Goal: Task Accomplishment & Management: Manage account settings

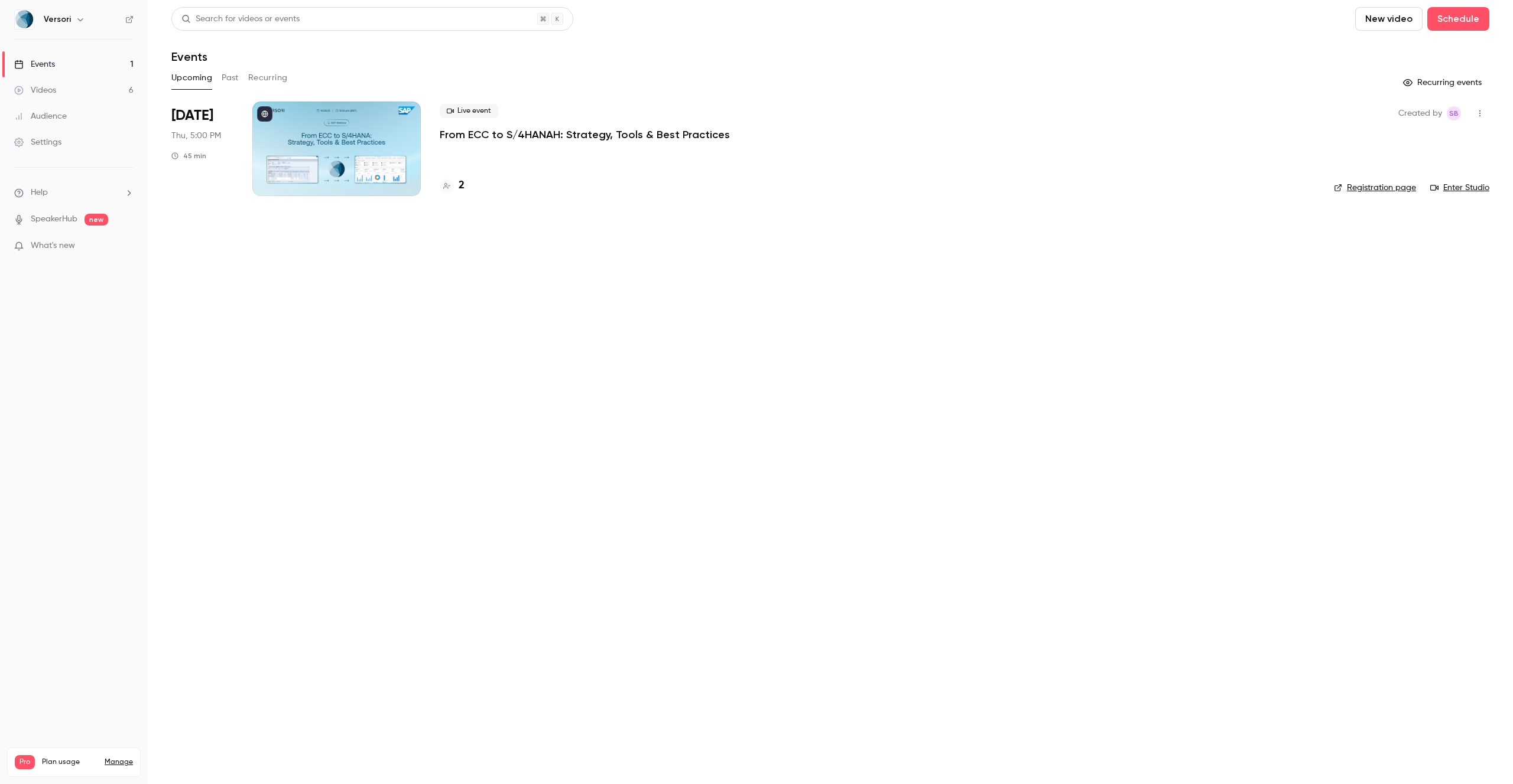
click at [50, 146] on div "Settings" at bounding box center [38, 142] width 47 height 12
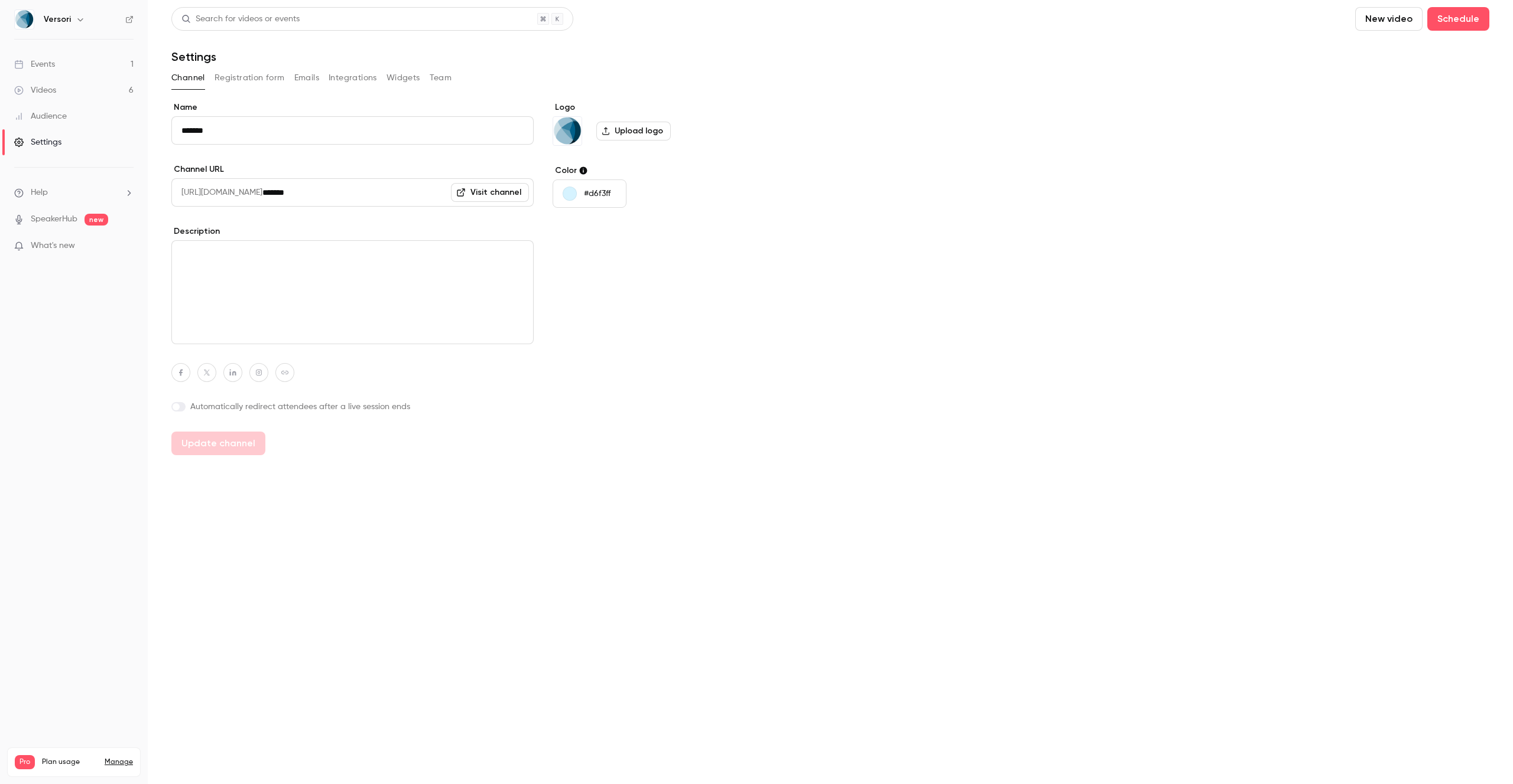
click at [67, 22] on h6 "Versori" at bounding box center [58, 19] width 27 height 12
click at [80, 18] on icon "button" at bounding box center [80, 19] width 9 height 9
click at [64, 171] on div "Log out" at bounding box center [132, 172] width 178 height 12
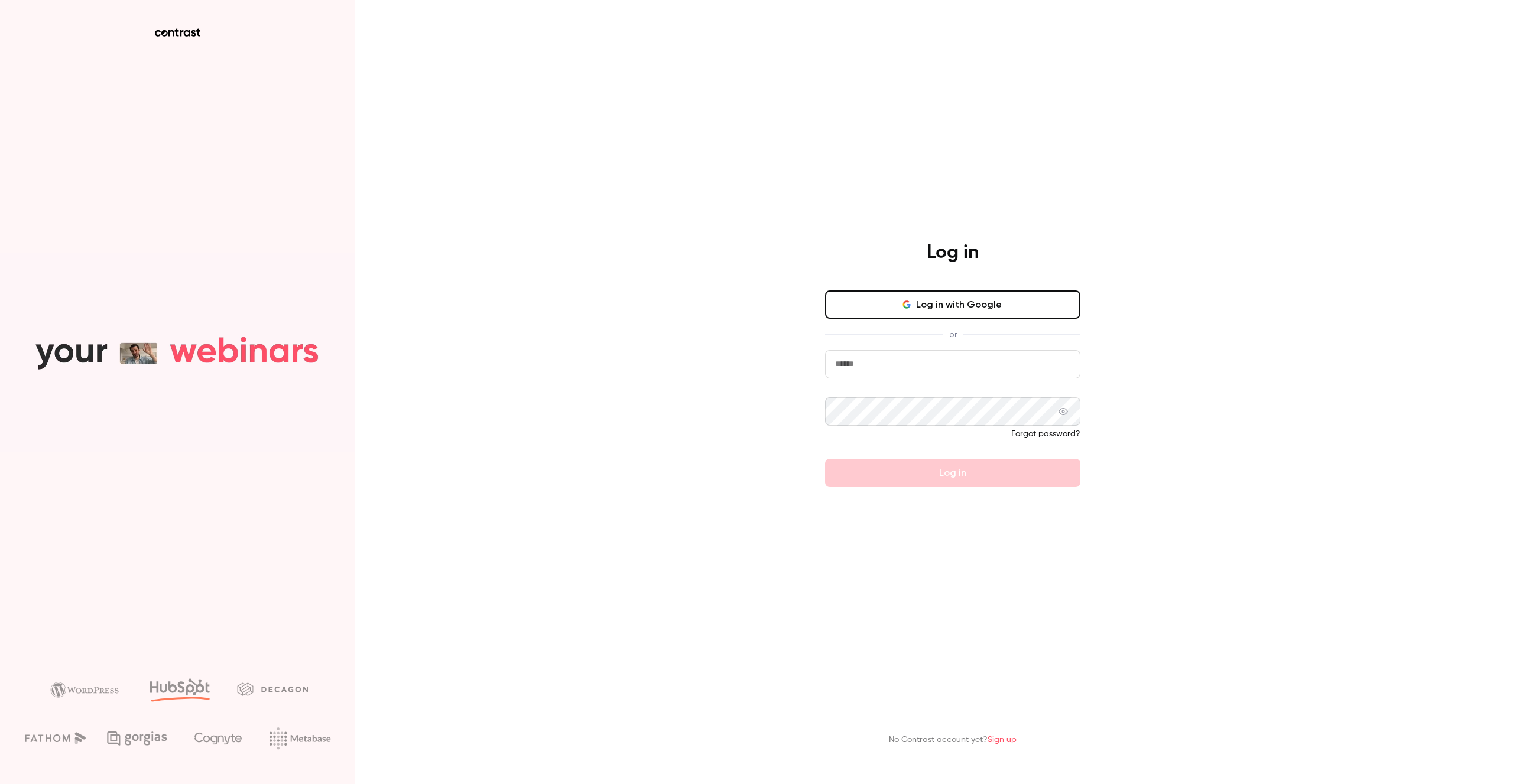
click at [862, 367] on input "email" at bounding box center [952, 364] width 255 height 28
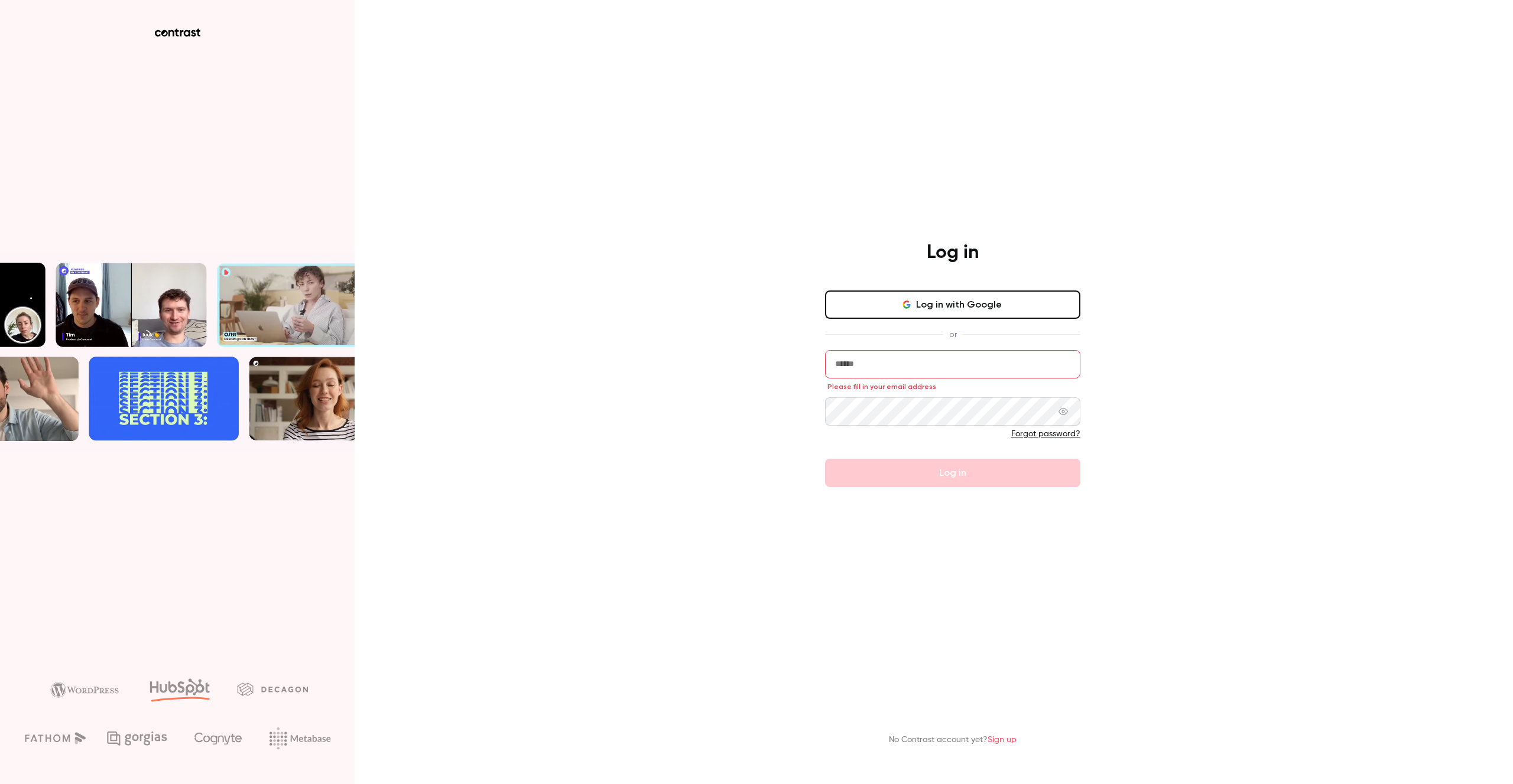
click at [776, 358] on div "Log in Log in with Google or Please fill in your email address Forgot password?…" at bounding box center [756, 392] width 1513 height 784
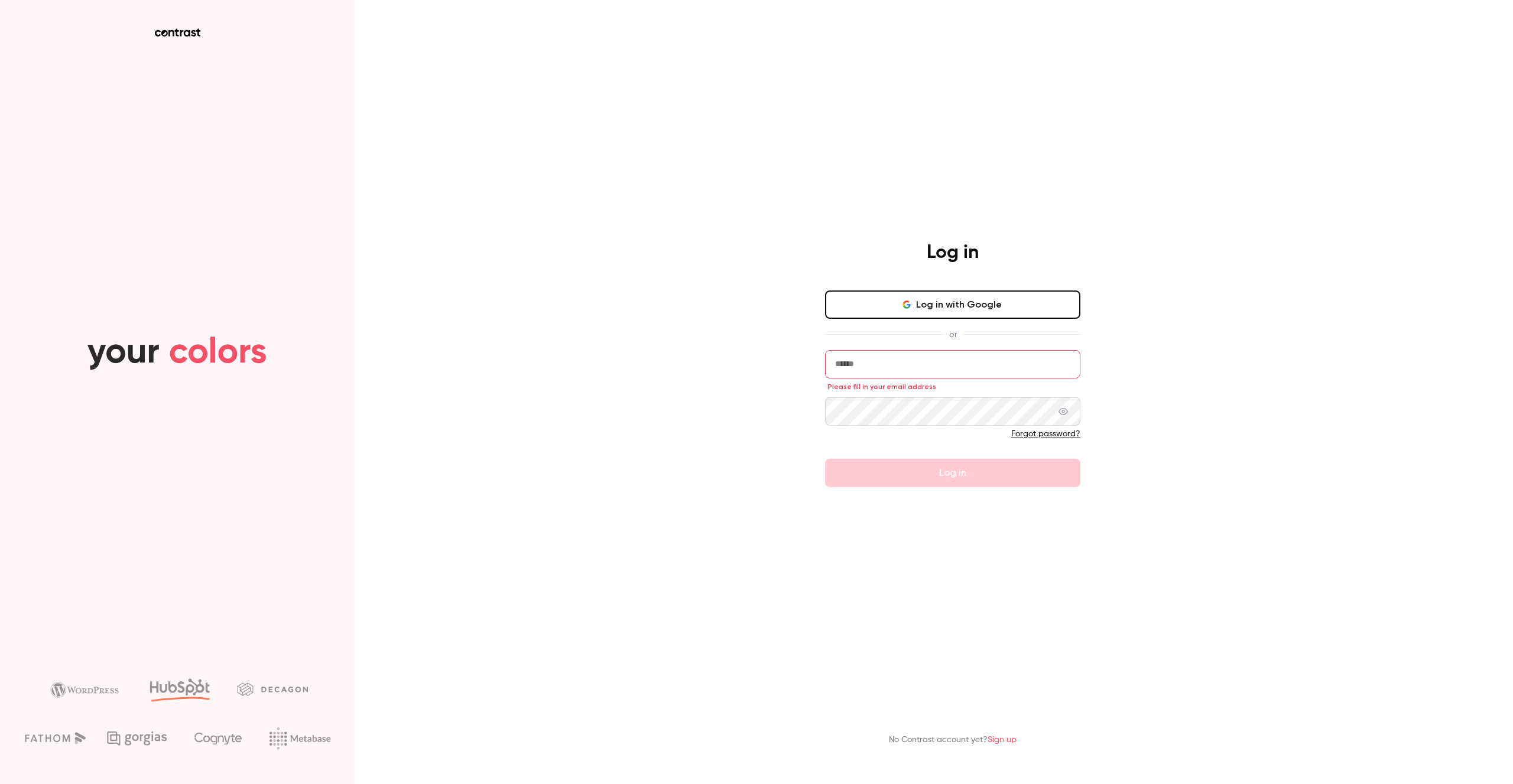
click at [915, 314] on button "Log in with Google" at bounding box center [952, 304] width 255 height 28
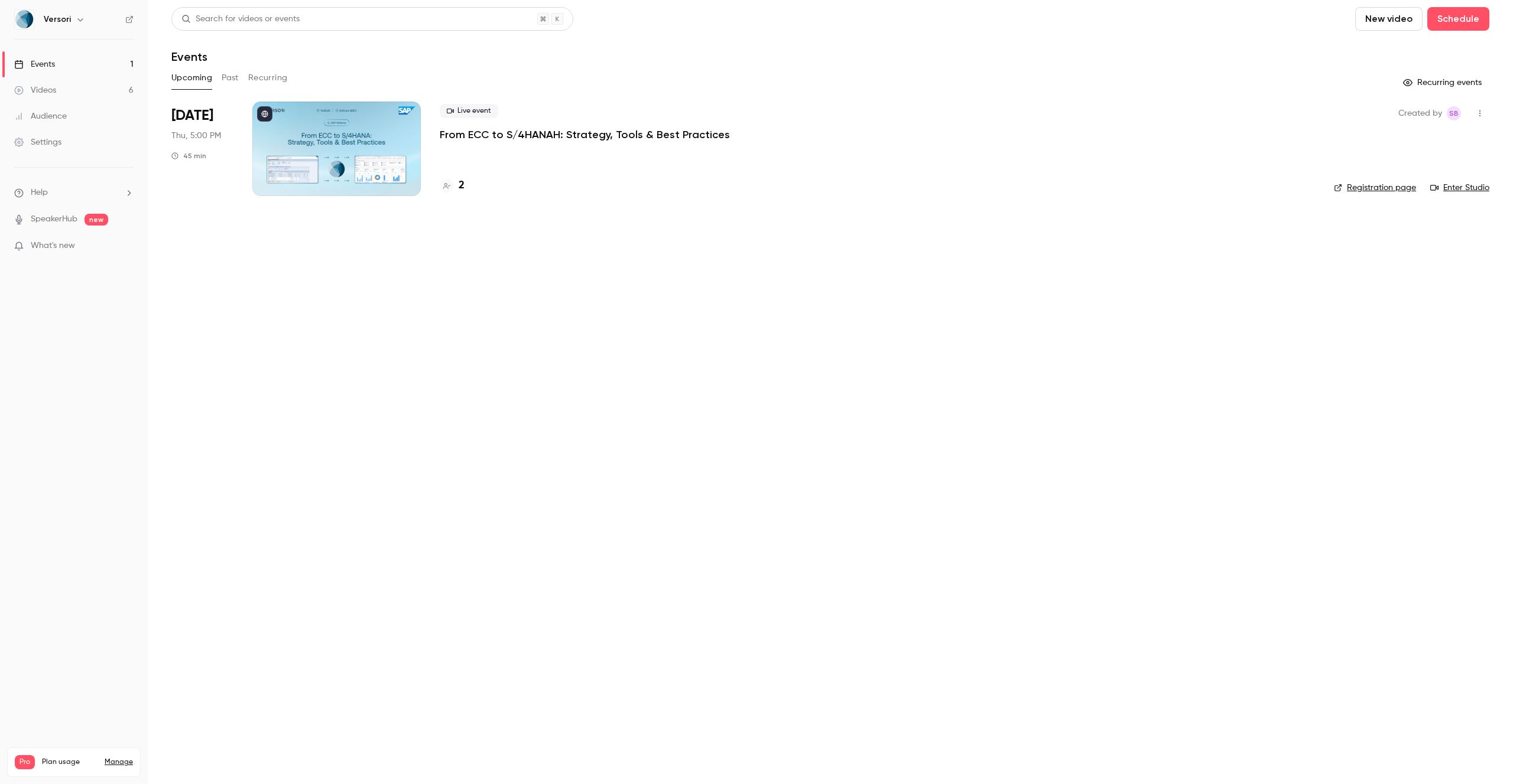
click at [843, 520] on main "Search for videos or events New video Schedule Events Upcoming Past Recurring R…" at bounding box center [830, 392] width 1365 height 784
click at [528, 136] on p "From ECC to S/4HANAH: Strategy, Tools & Best Practices" at bounding box center [584, 135] width 290 height 14
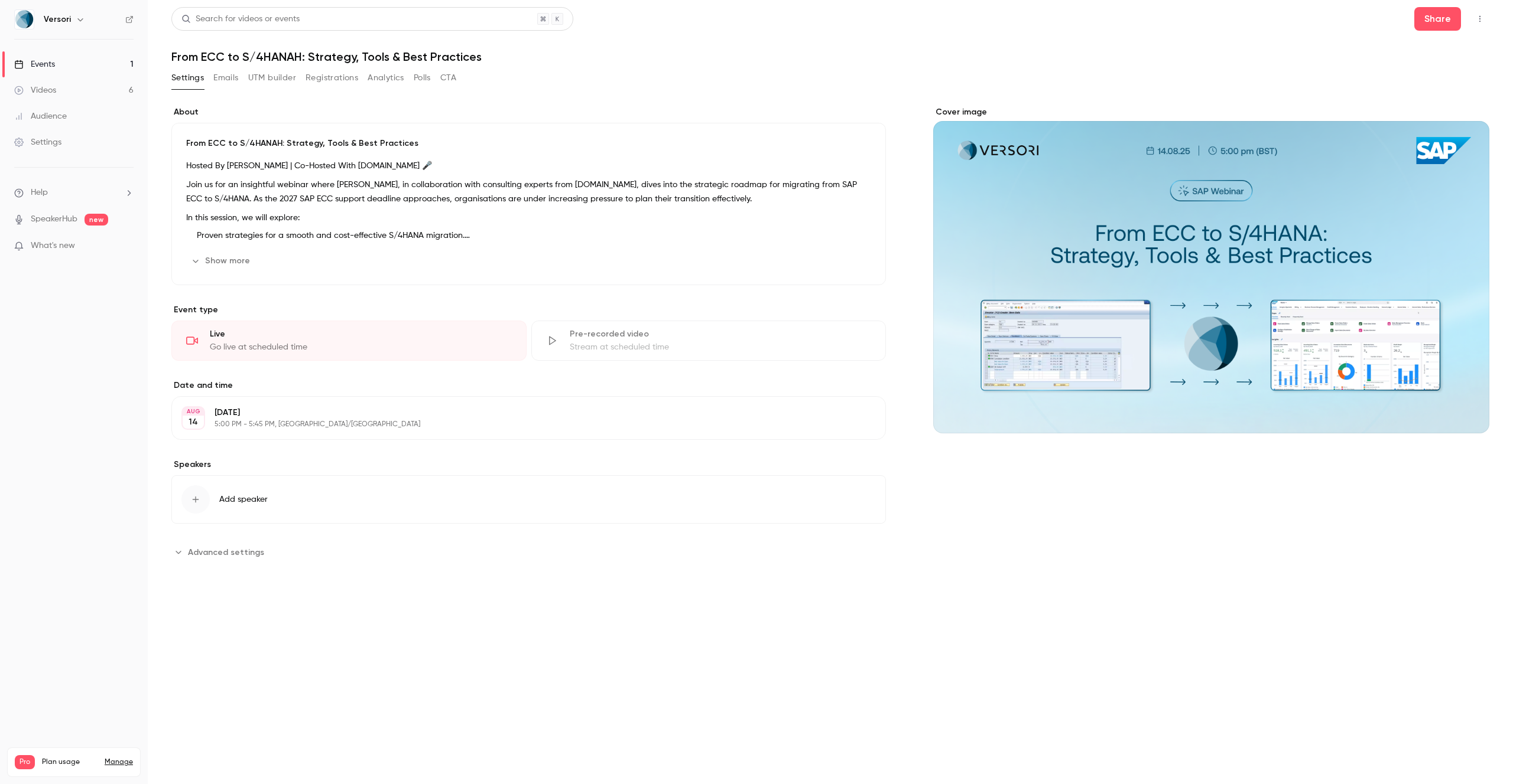
click at [328, 75] on button "Registrations" at bounding box center [332, 78] width 53 height 19
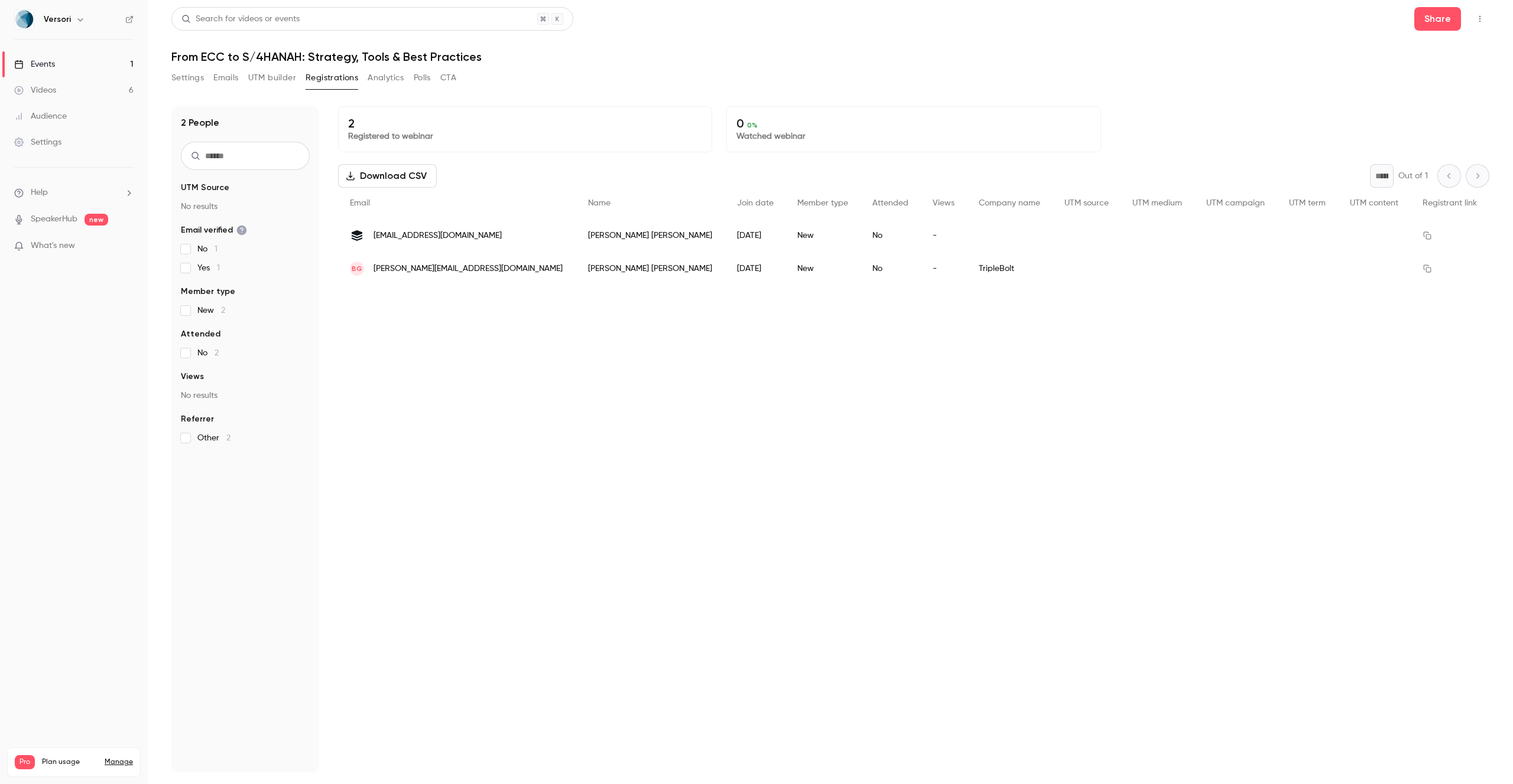
click at [460, 234] on span "[EMAIL_ADDRESS][DOMAIN_NAME]" at bounding box center [437, 236] width 128 height 13
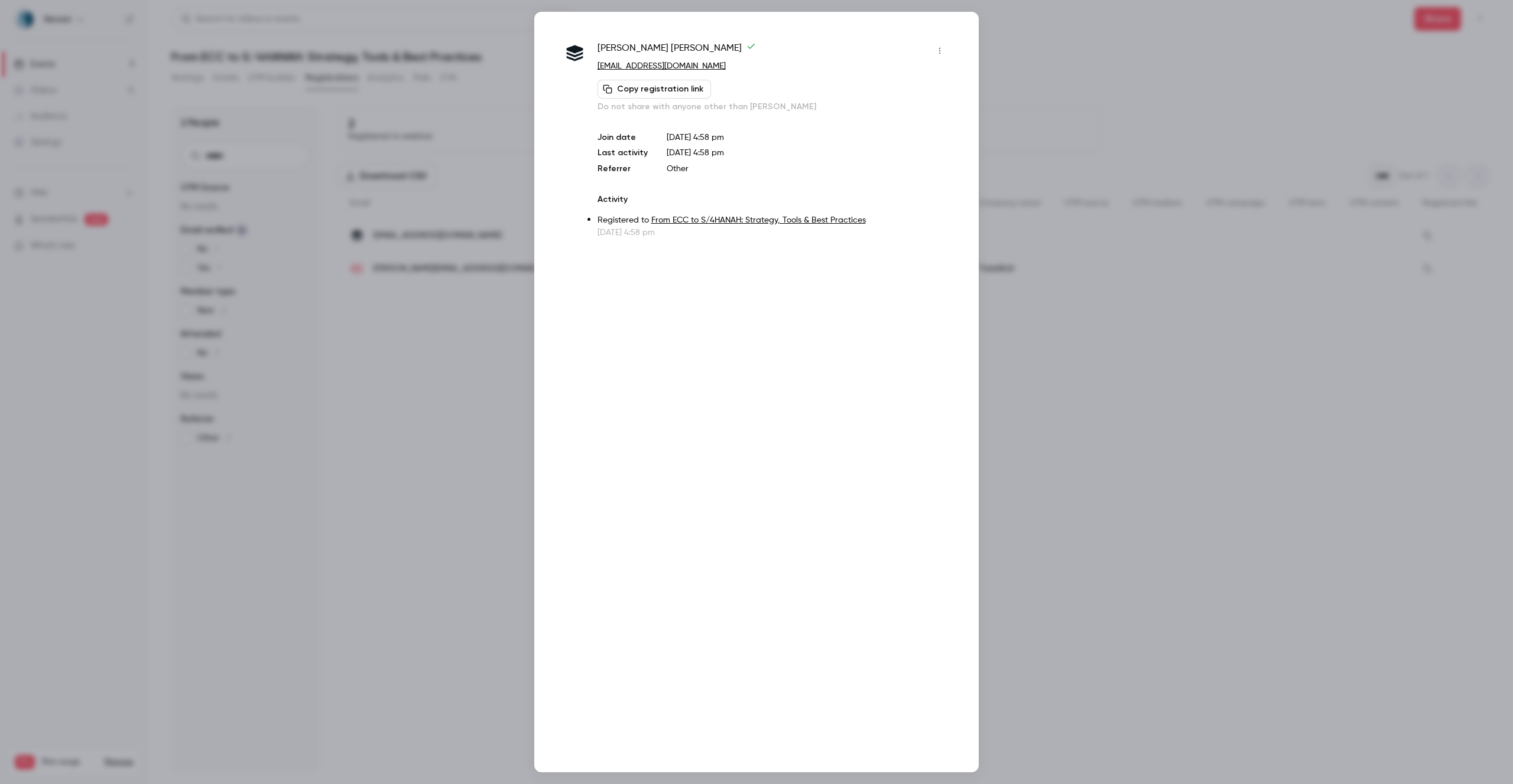
click at [667, 93] on button "Copy registration link" at bounding box center [654, 89] width 114 height 19
drag, startPoint x: 696, startPoint y: 63, endPoint x: 597, endPoint y: 64, distance: 99.0
click at [597, 64] on p "[EMAIL_ADDRESS][DOMAIN_NAME]" at bounding box center [773, 66] width 352 height 13
copy link "[EMAIL_ADDRESS][DOMAIN_NAME]"
